Goal: Information Seeking & Learning: Learn about a topic

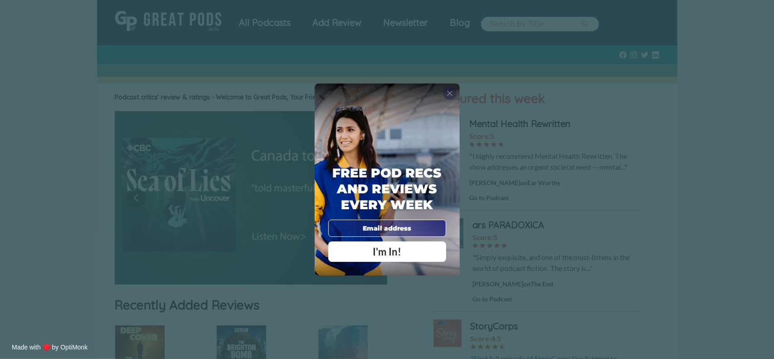
click at [449, 94] on span "X" at bounding box center [450, 92] width 6 height 9
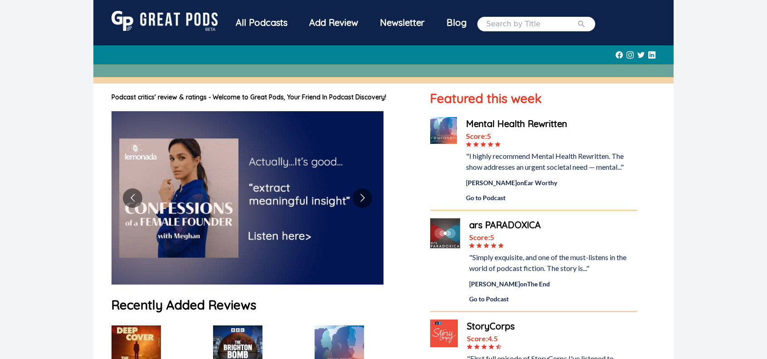
click at [262, 22] on div "All Podcasts" at bounding box center [261, 23] width 73 height 24
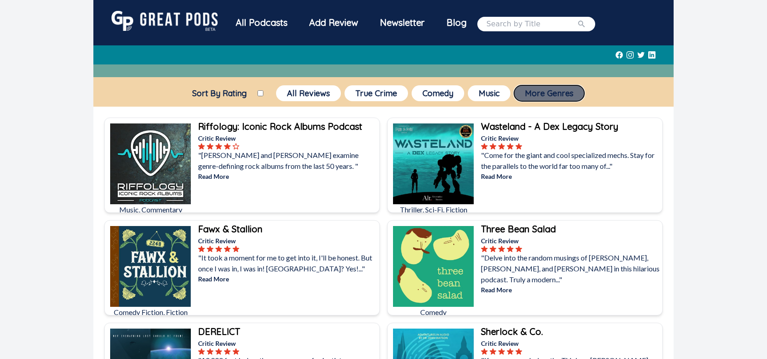
click at [540, 94] on button "More Genres" at bounding box center [549, 93] width 70 height 16
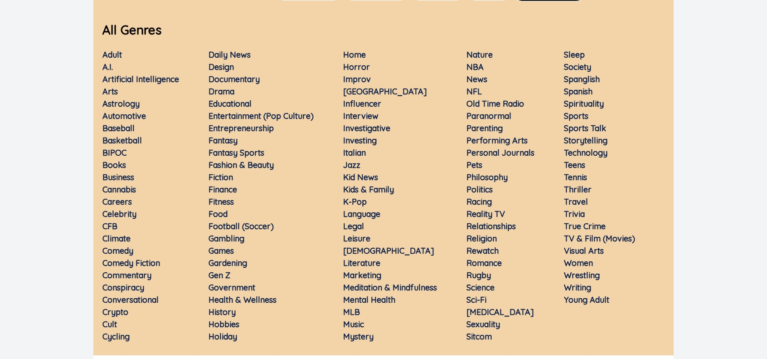
scroll to position [136, 0]
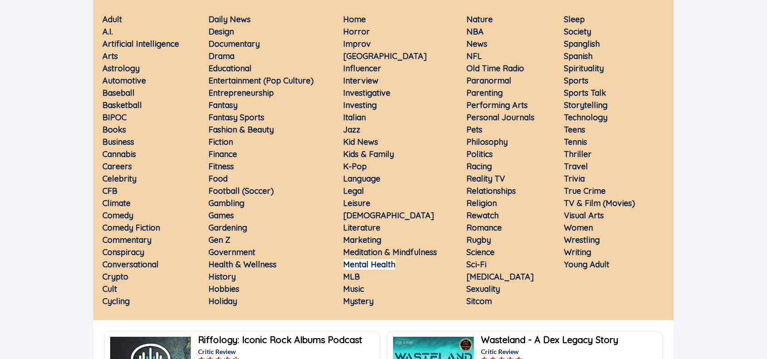
click at [388, 263] on link "Mental Health" at bounding box center [369, 264] width 52 height 10
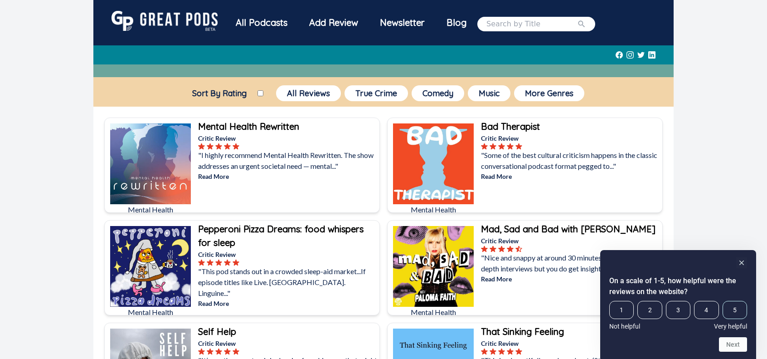
click at [736, 311] on span "5" at bounding box center [735, 310] width 24 height 18
click at [723, 301] on input "5" at bounding box center [723, 301] width 0 height 0
click at [735, 347] on button "Next" at bounding box center [733, 344] width 28 height 15
click at [742, 308] on span "7" at bounding box center [739, 310] width 17 height 18
click at [731, 301] on input "7" at bounding box center [731, 301] width 0 height 0
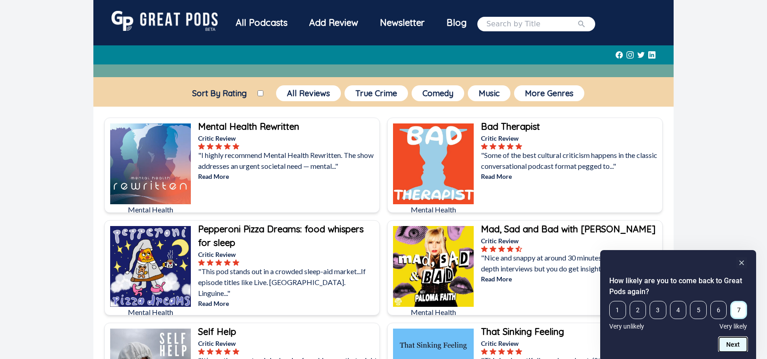
click at [738, 345] on button "Next" at bounding box center [733, 344] width 28 height 15
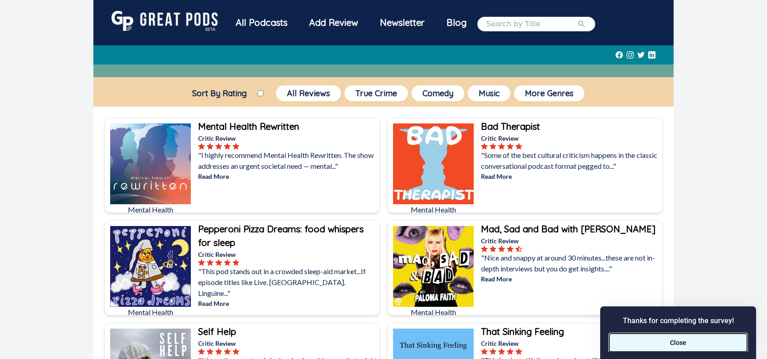
click at [694, 345] on button "Close" at bounding box center [679, 342] width 138 height 18
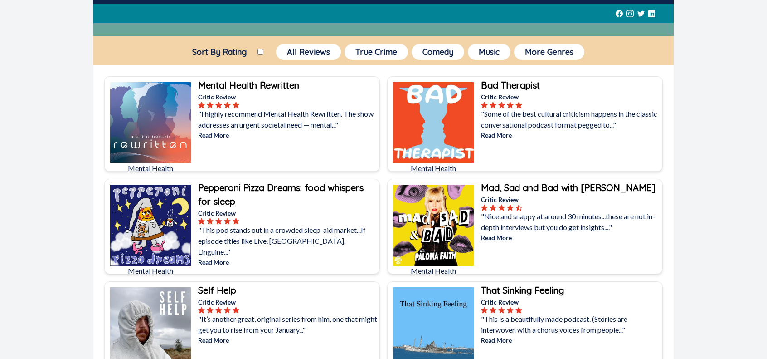
scroll to position [91, 0]
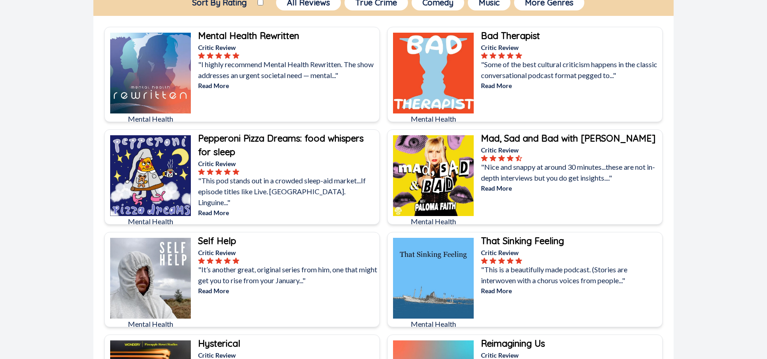
click at [157, 60] on img at bounding box center [150, 73] width 81 height 81
